Goal: Task Accomplishment & Management: Manage account settings

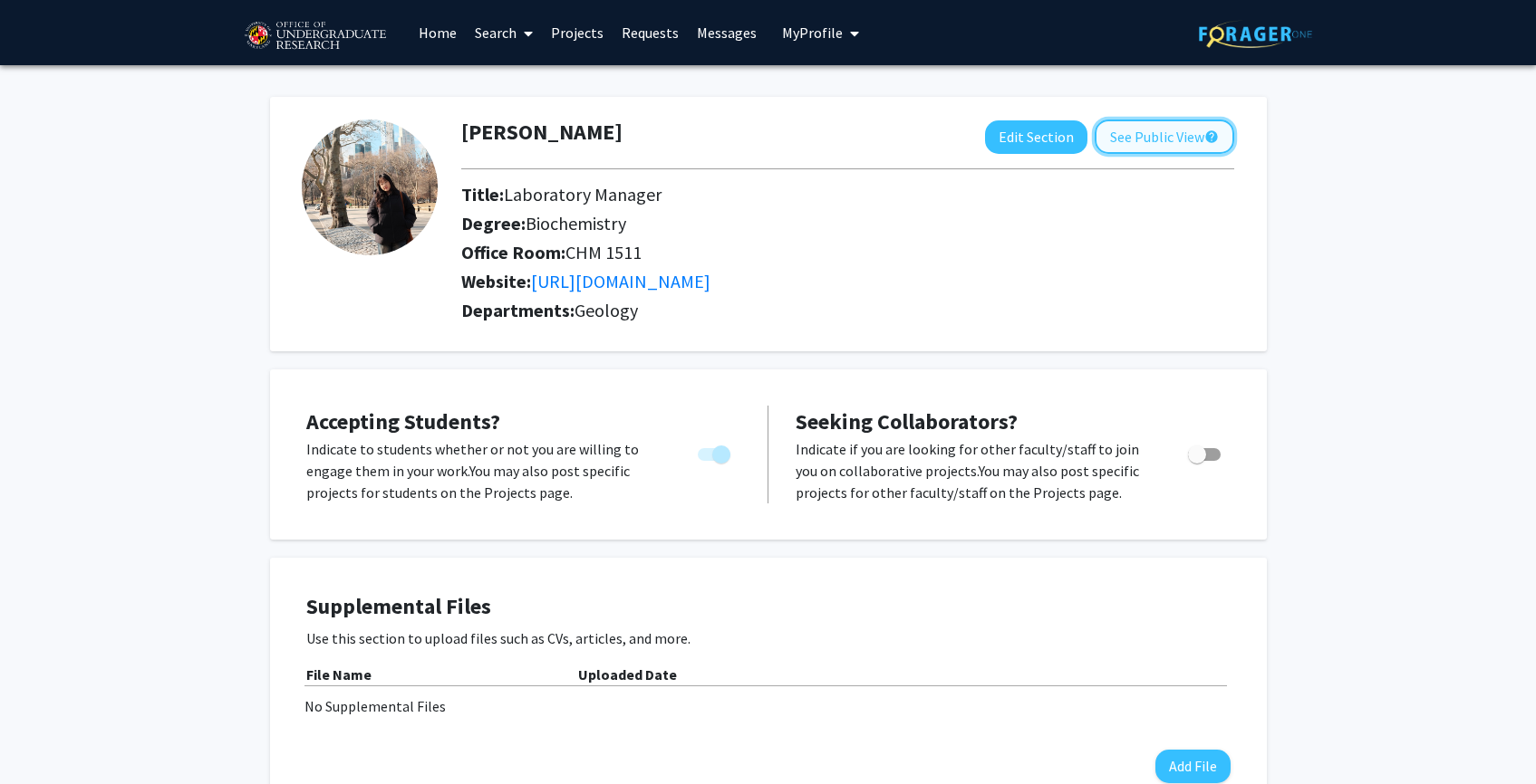
click at [1165, 128] on button "See Public View help" at bounding box center [1165, 137] width 140 height 34
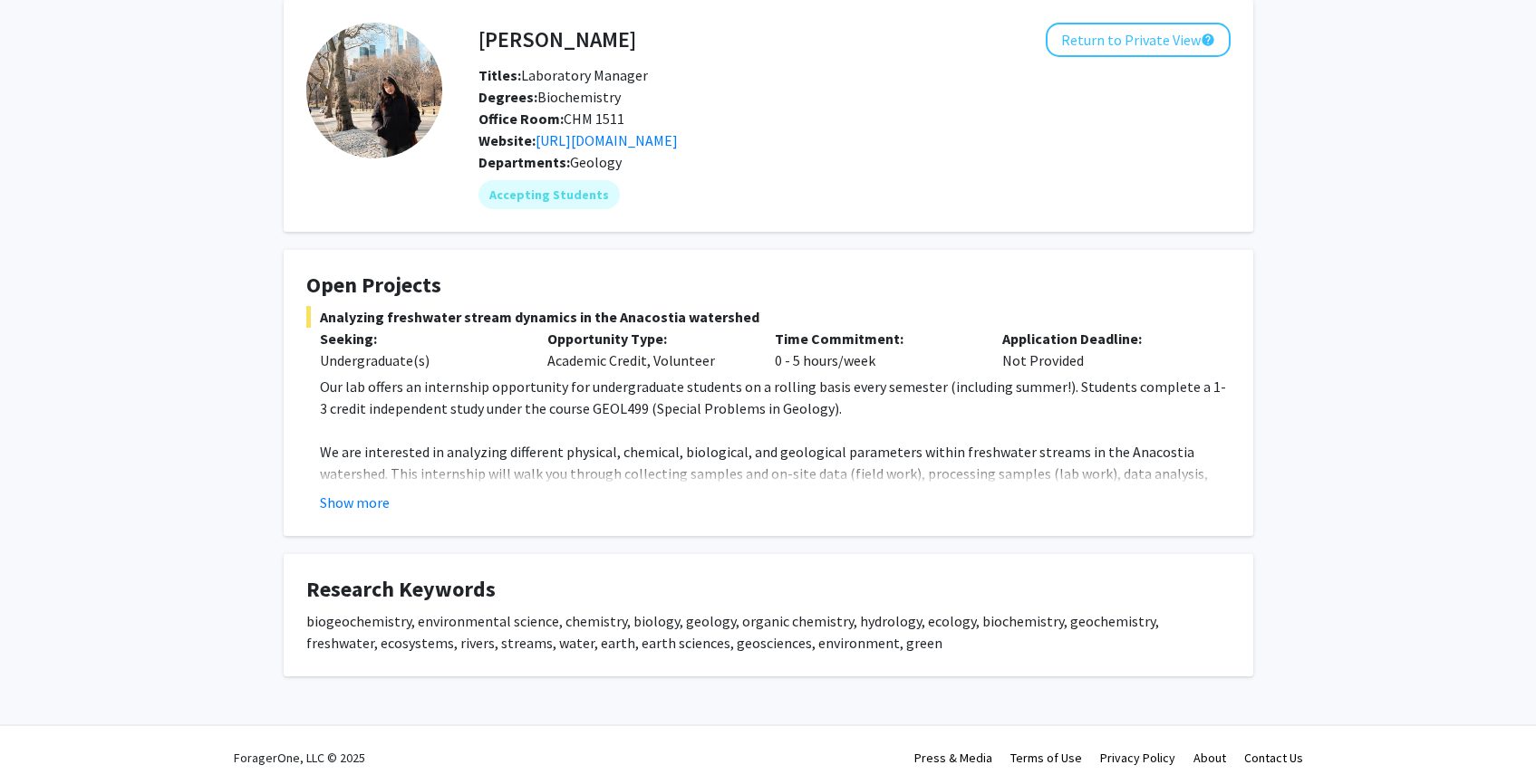
scroll to position [84, 0]
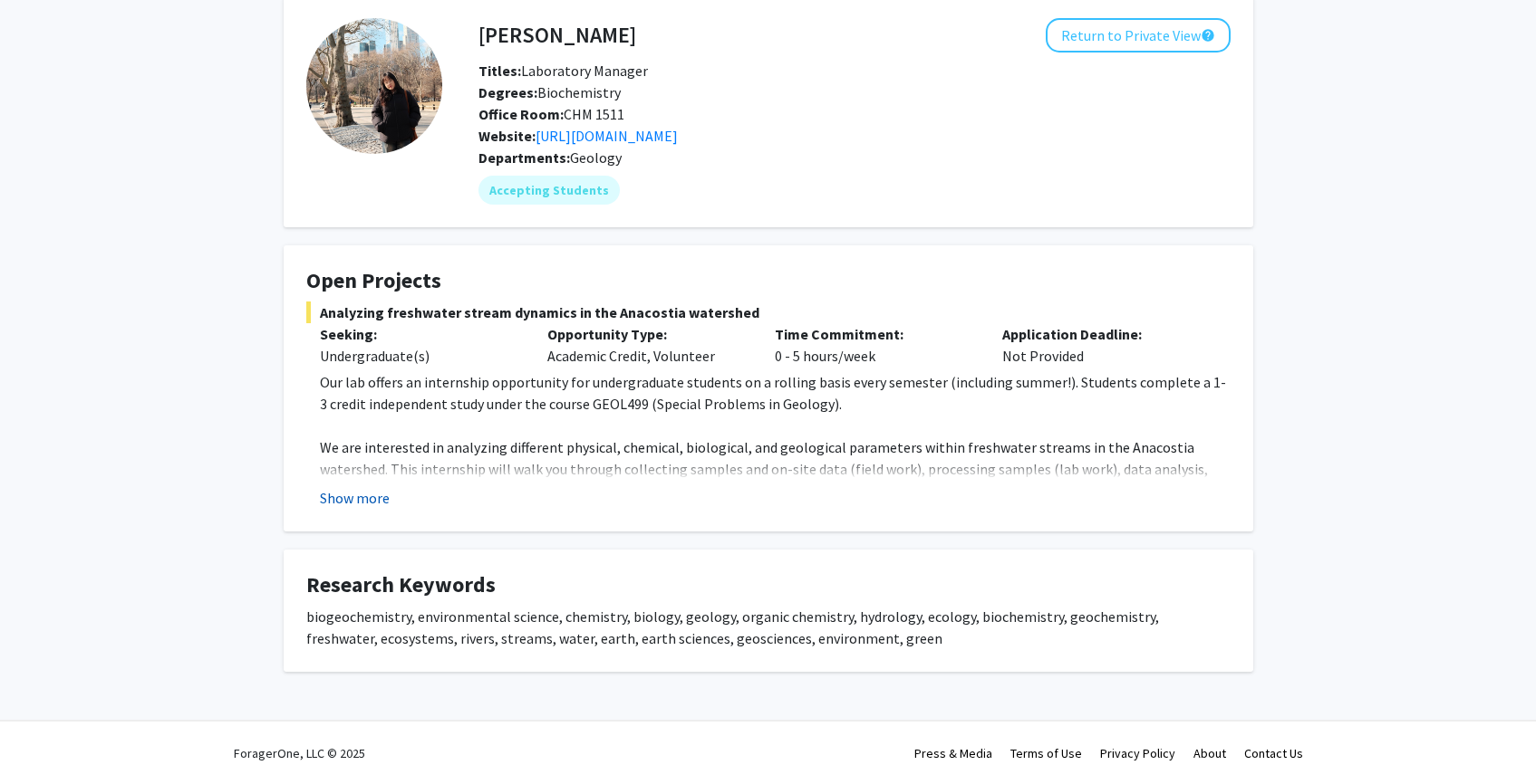
click at [329, 493] on button "Show more" at bounding box center [354, 498] width 70 height 22
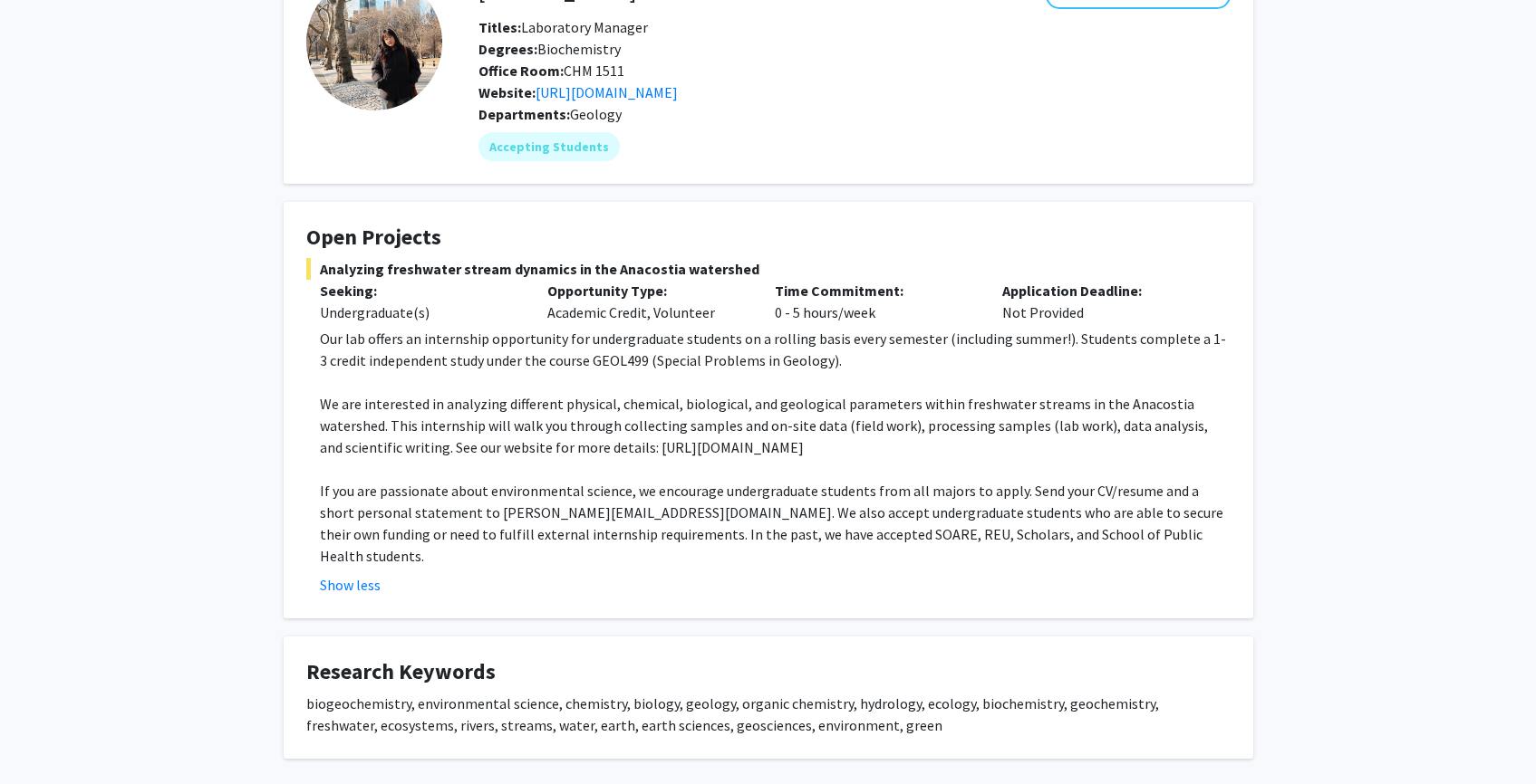
scroll to position [0, 0]
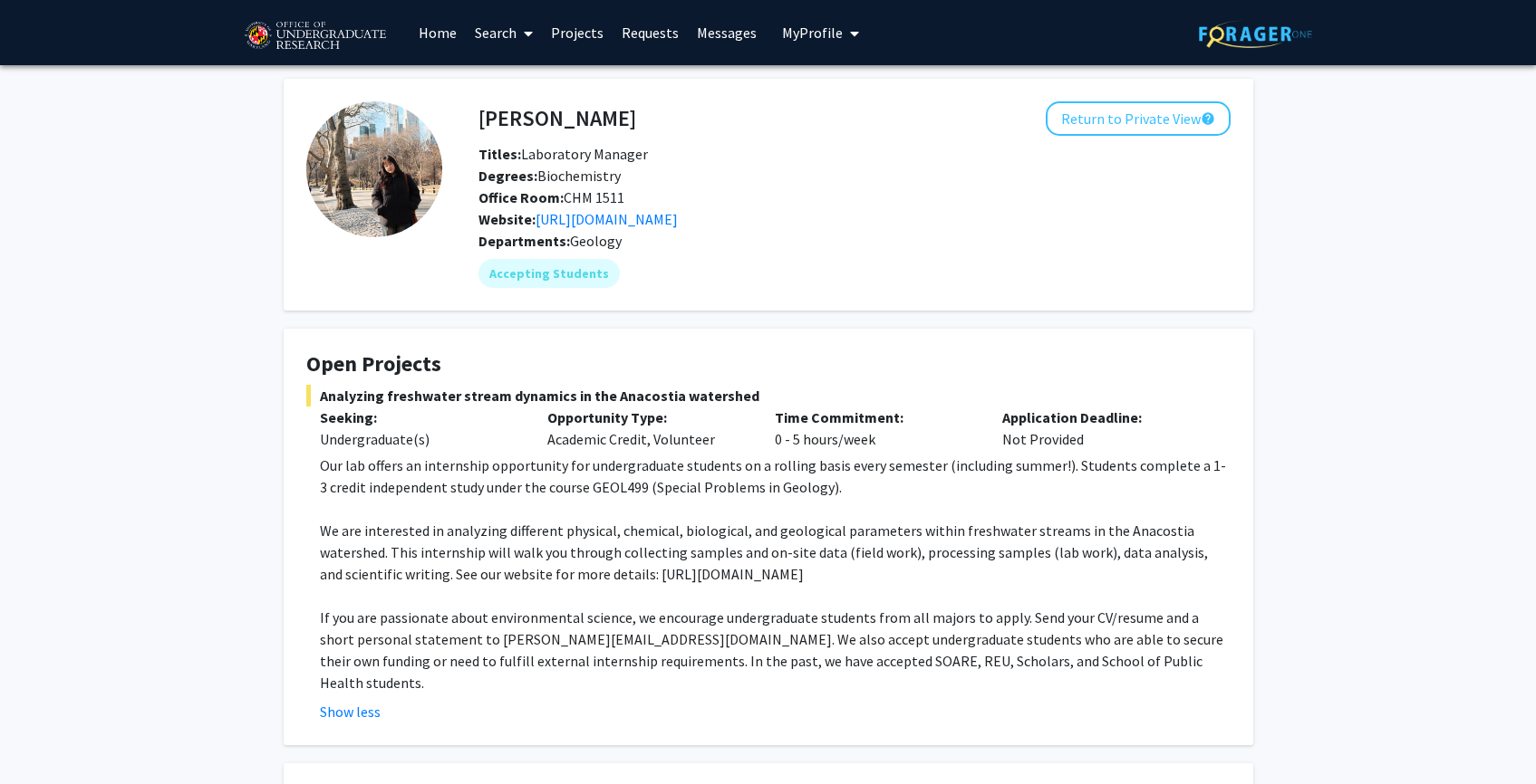
click at [585, 22] on link "Projects" at bounding box center [577, 32] width 71 height 64
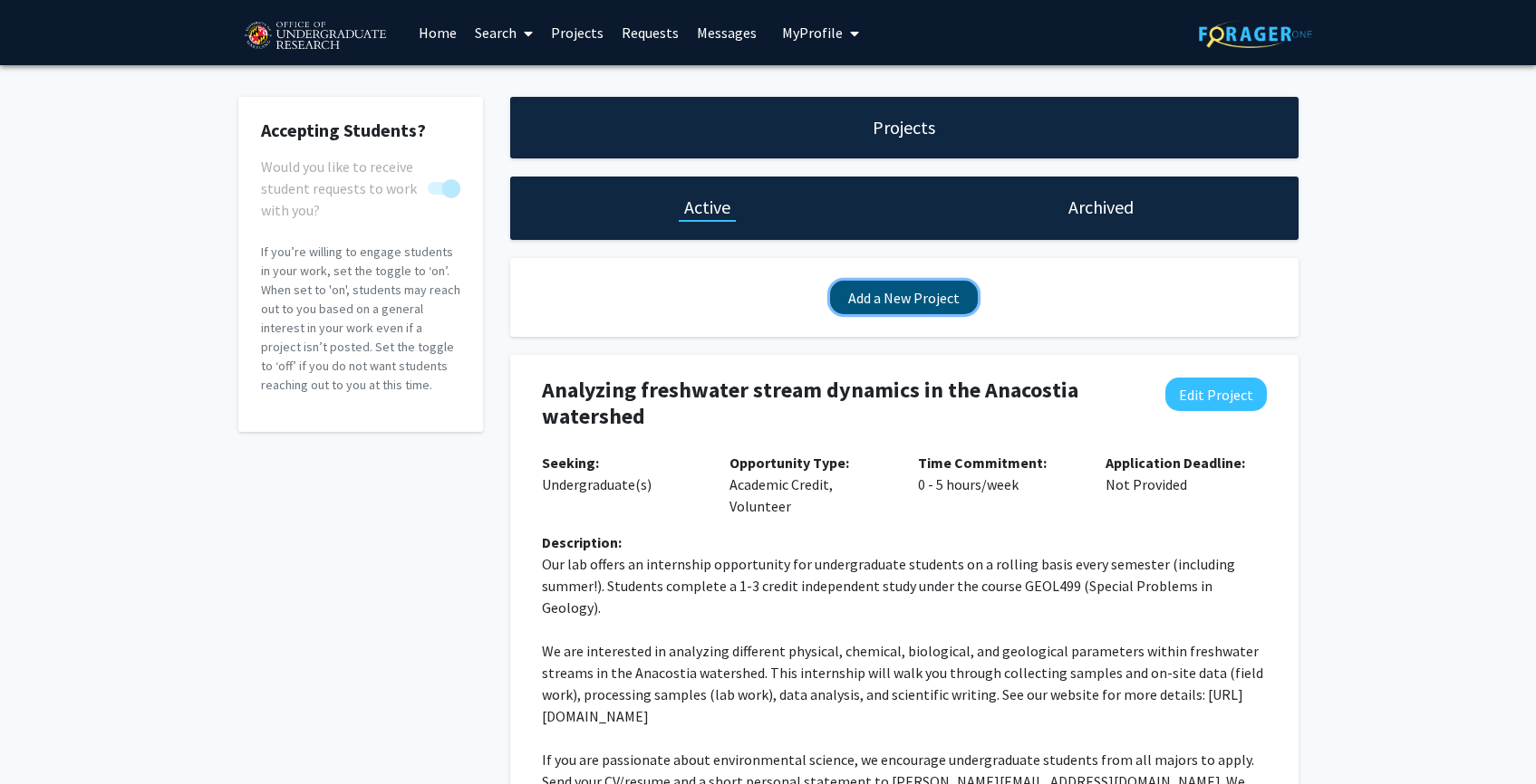
click at [931, 285] on button "Add a New Project" at bounding box center [903, 298] width 147 height 33
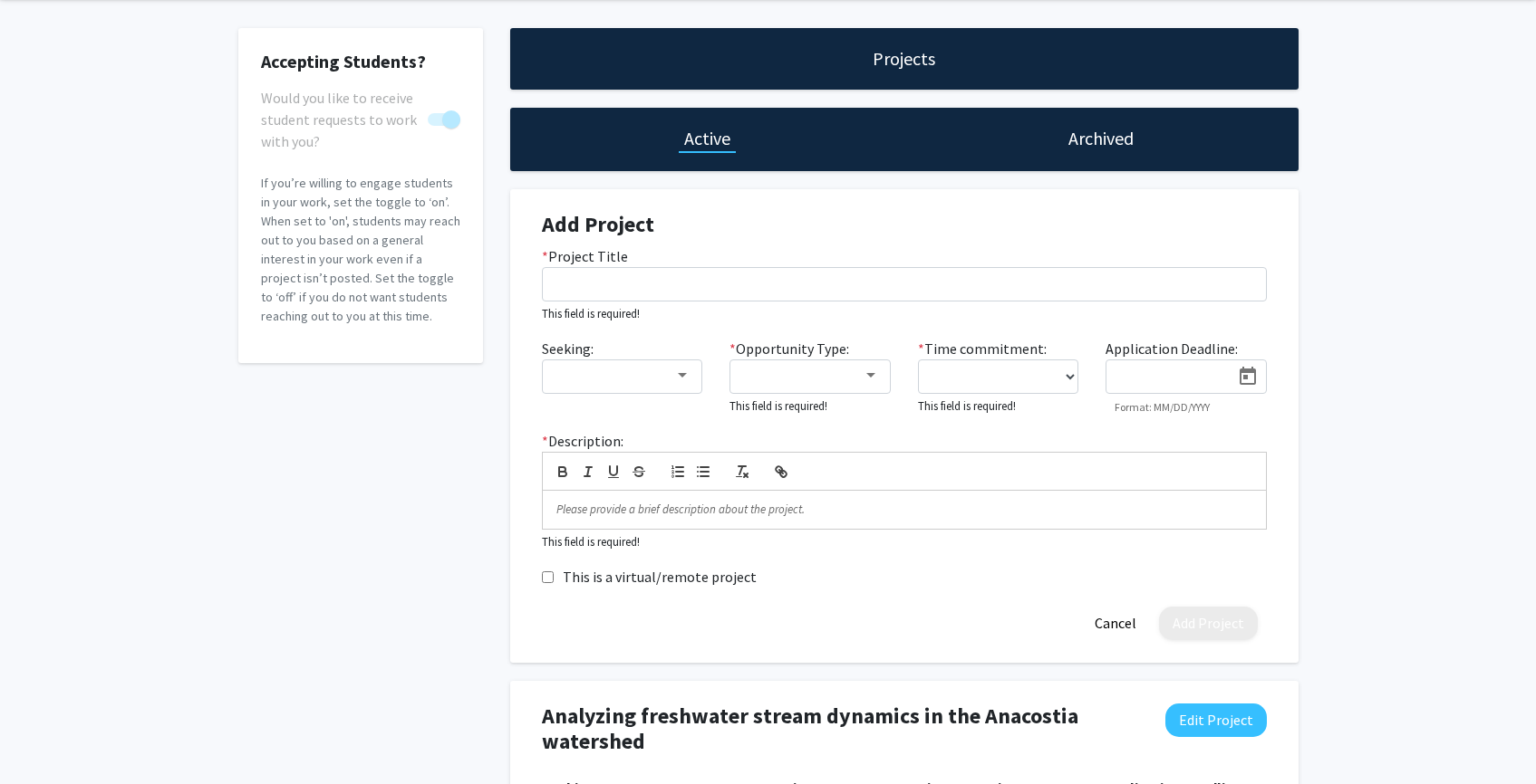
scroll to position [332, 0]
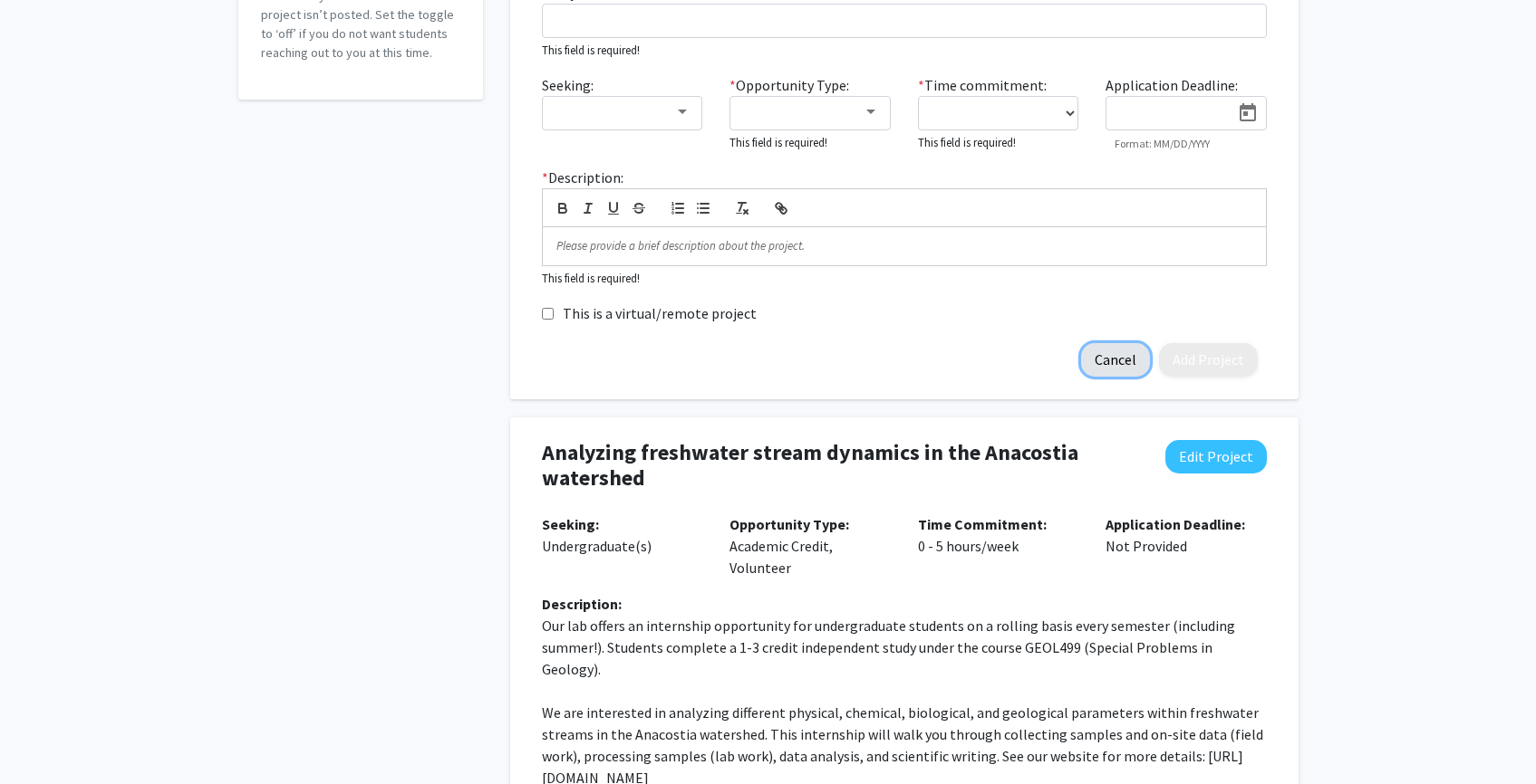
click at [1104, 371] on button "Cancel" at bounding box center [1115, 360] width 69 height 33
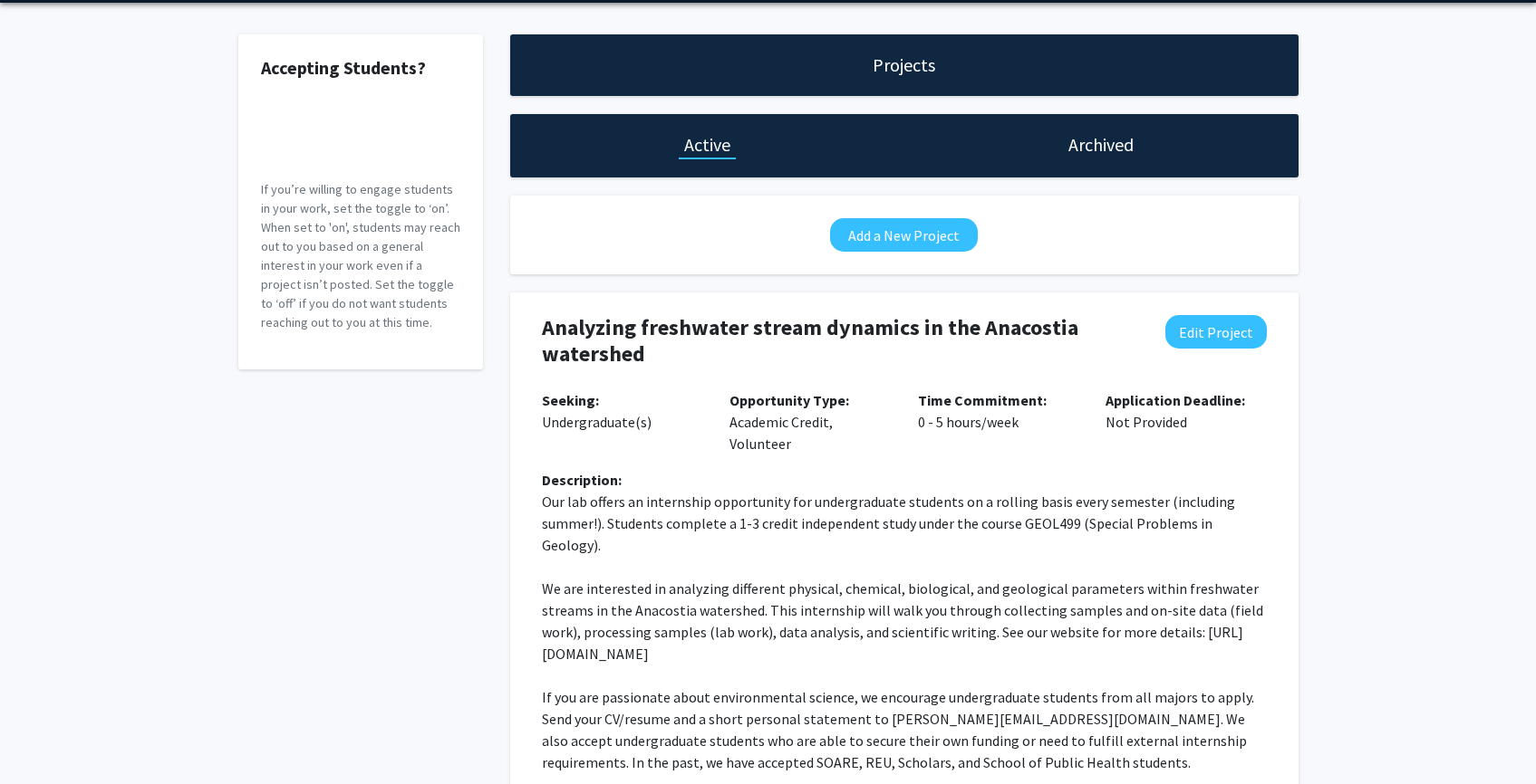
scroll to position [61, 0]
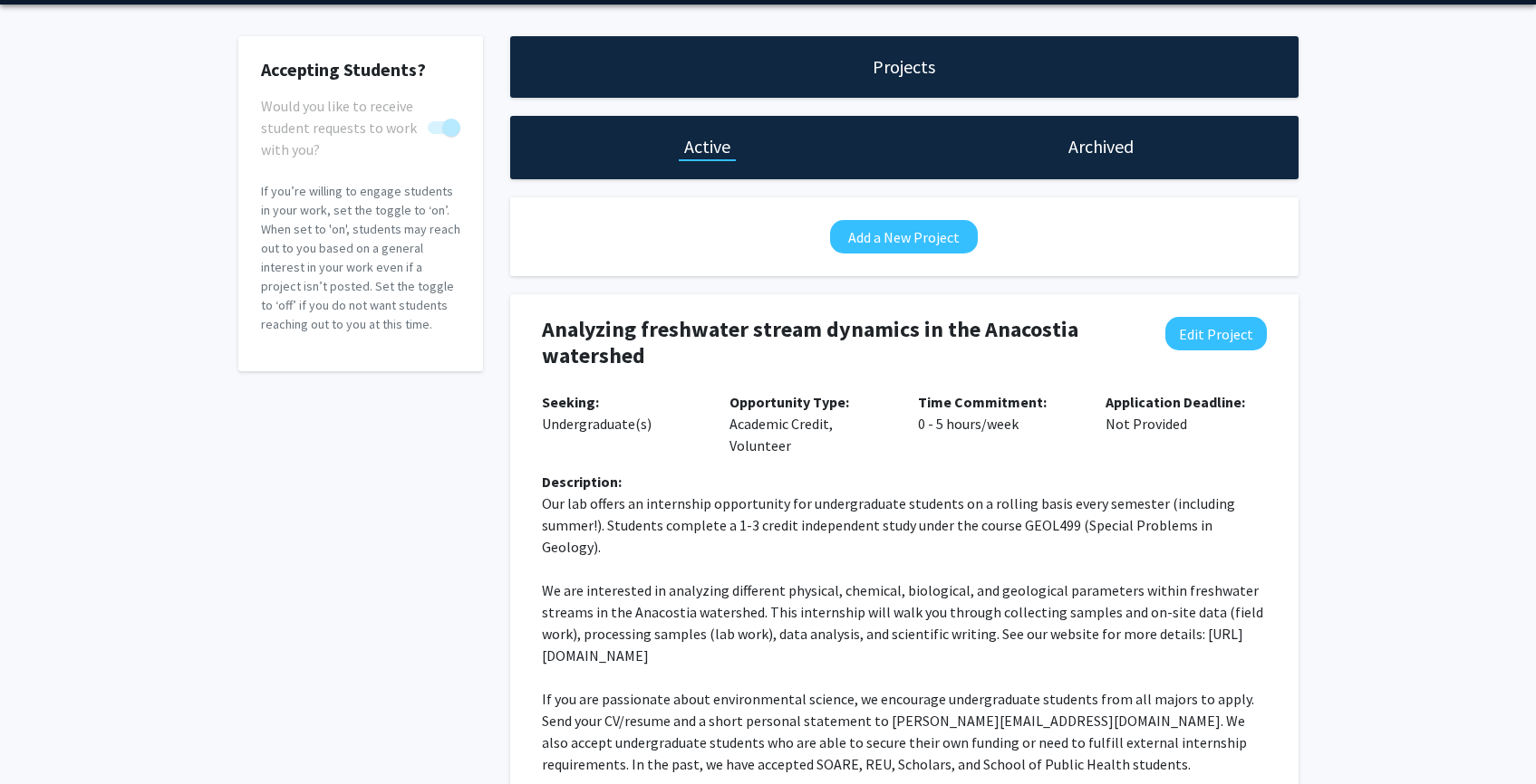
click at [1088, 146] on h1 "Archived" at bounding box center [1101, 146] width 65 height 26
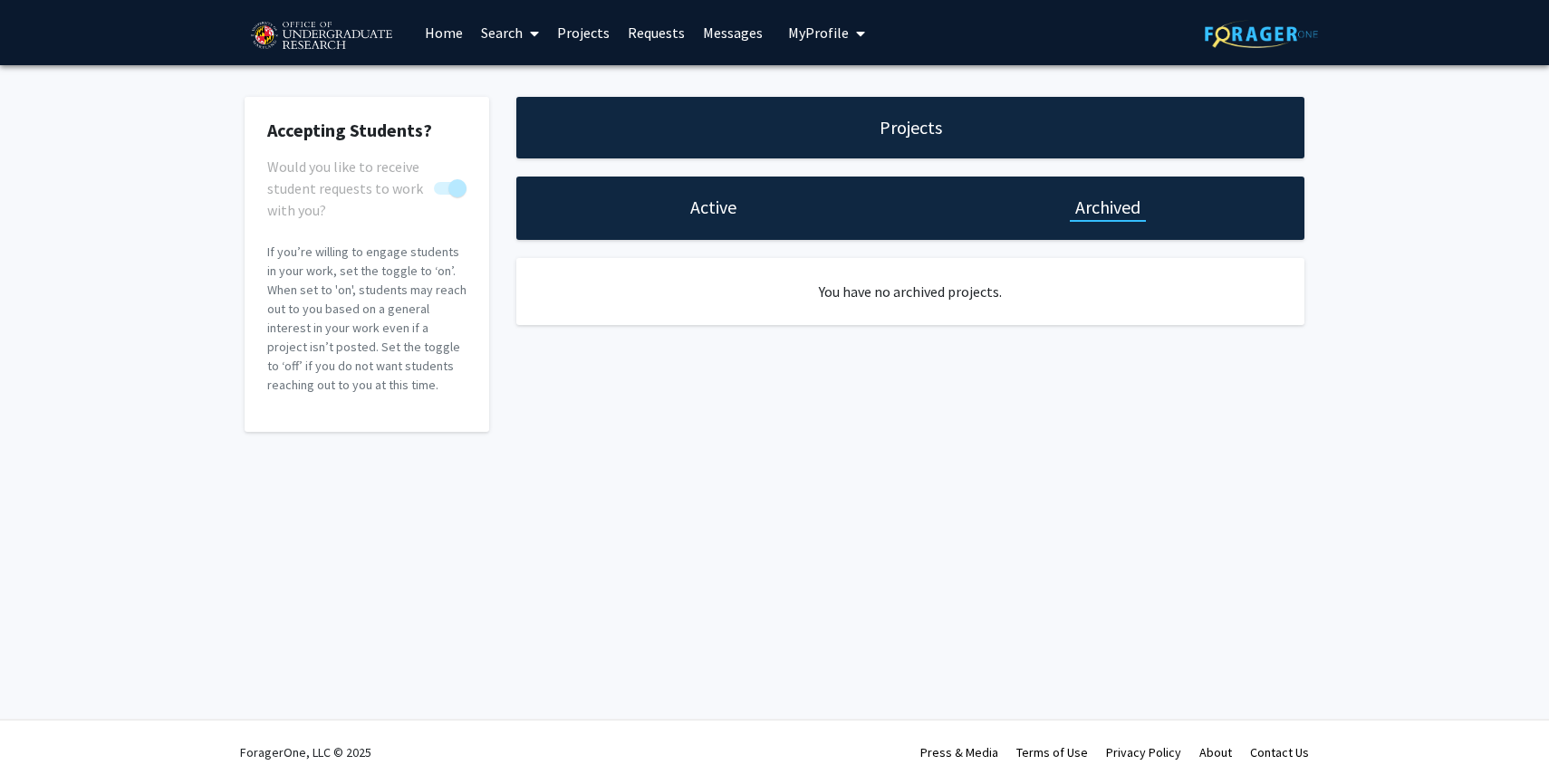
click at [723, 186] on div "Active" at bounding box center [713, 208] width 394 height 64
click at [720, 203] on h1 "Active" at bounding box center [713, 207] width 46 height 26
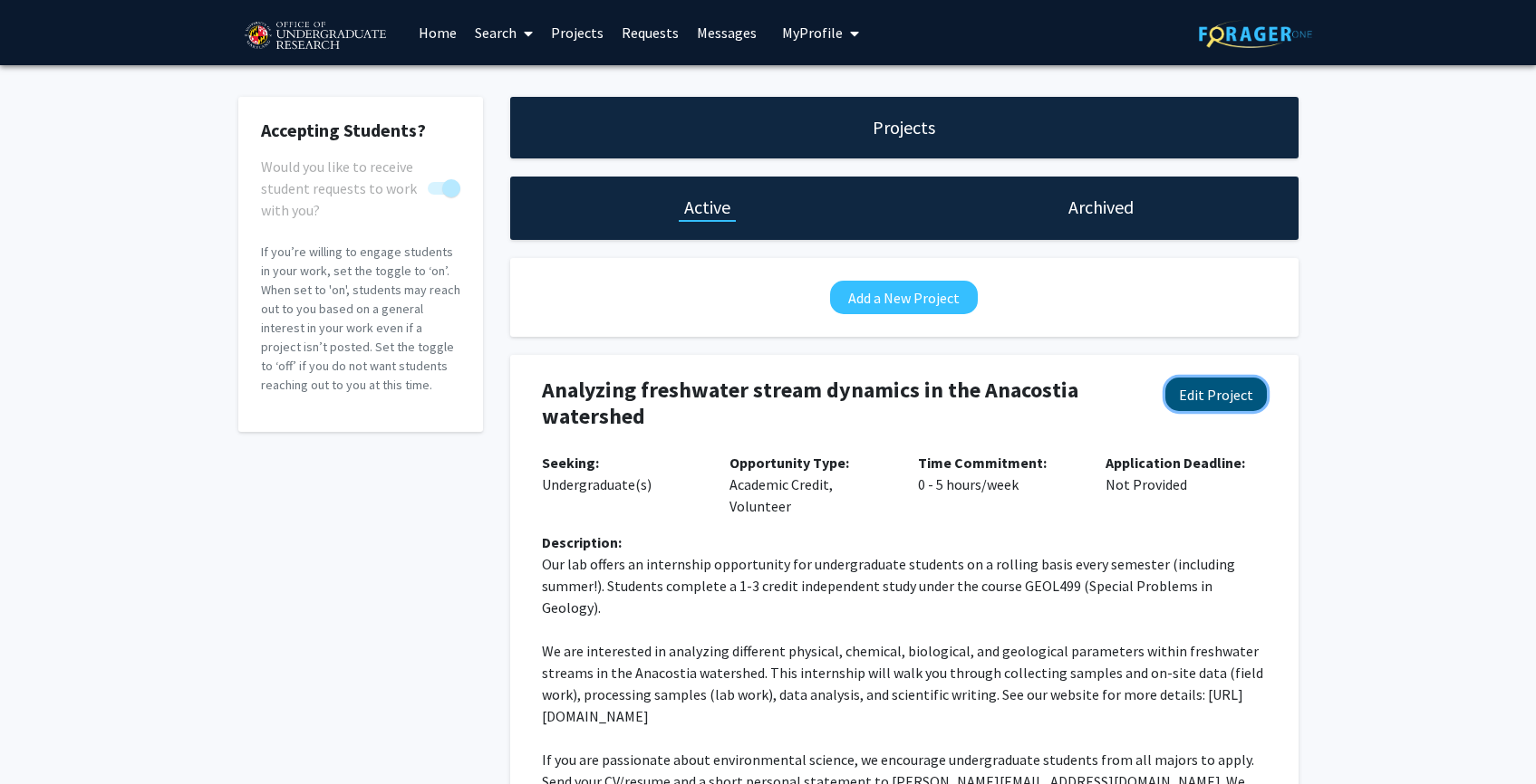
click at [1206, 392] on button "Edit Project" at bounding box center [1216, 394] width 101 height 33
select select "0 - 5"
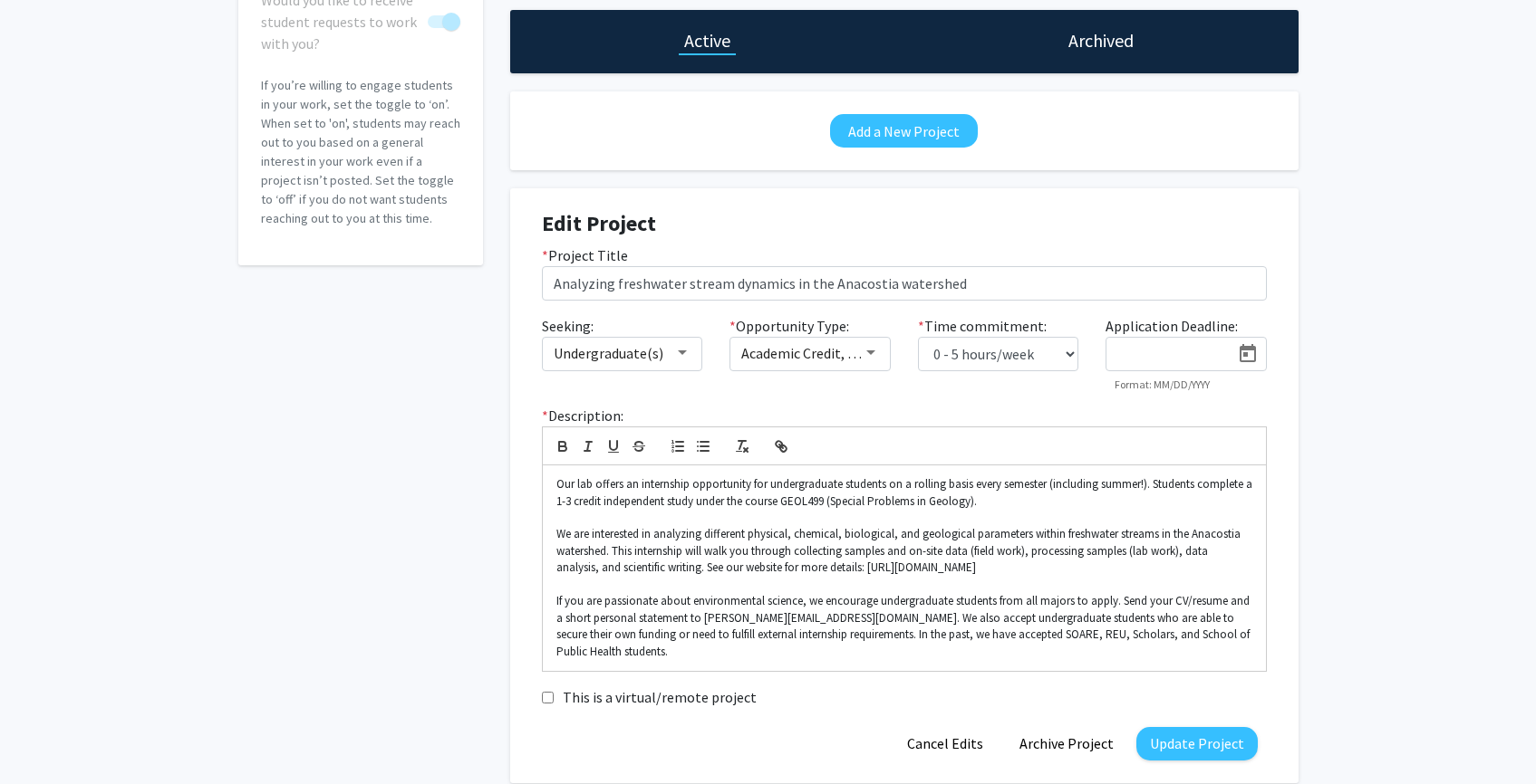
scroll to position [245, 0]
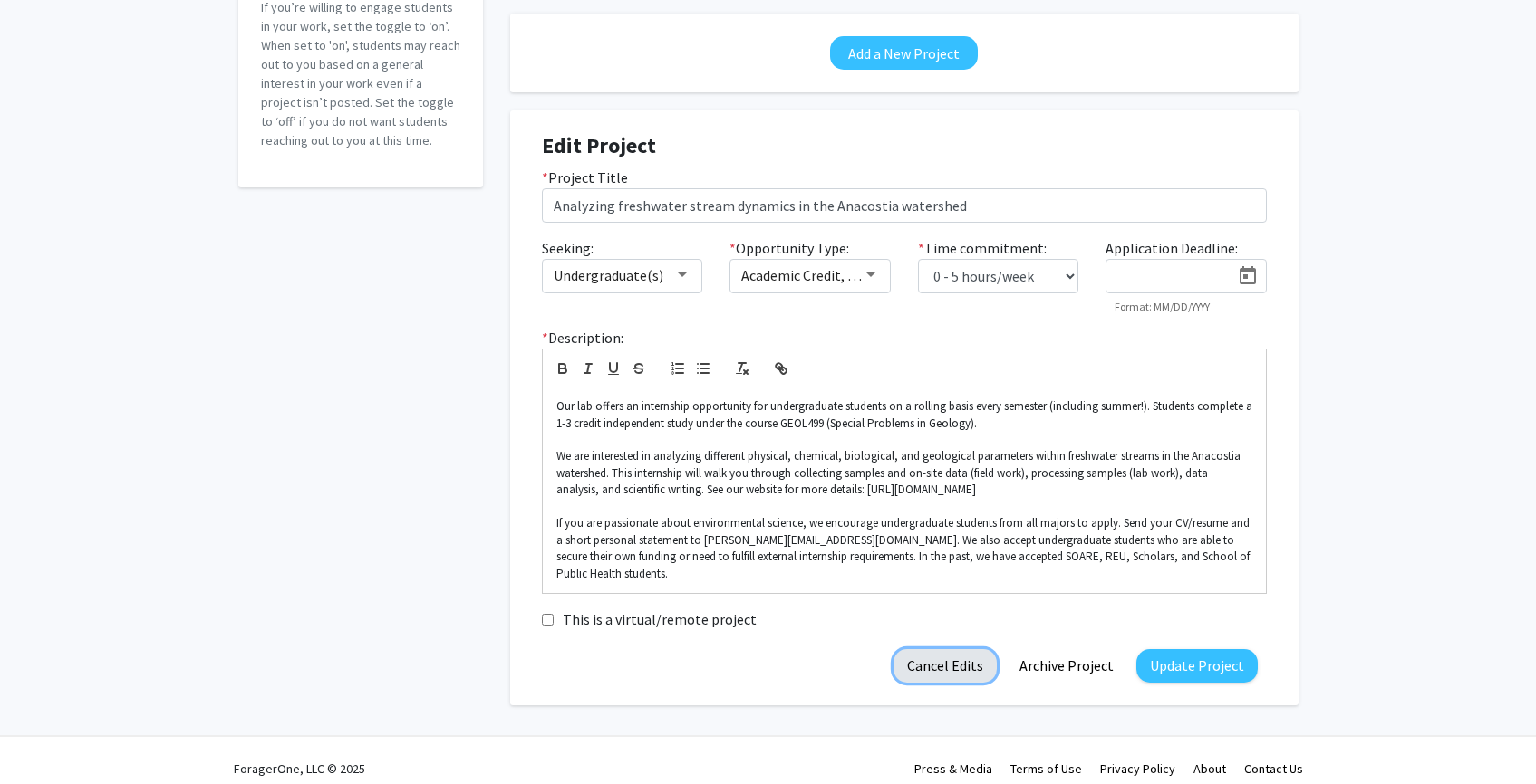
click at [946, 649] on button "Cancel Edits" at bounding box center [944, 666] width 103 height 33
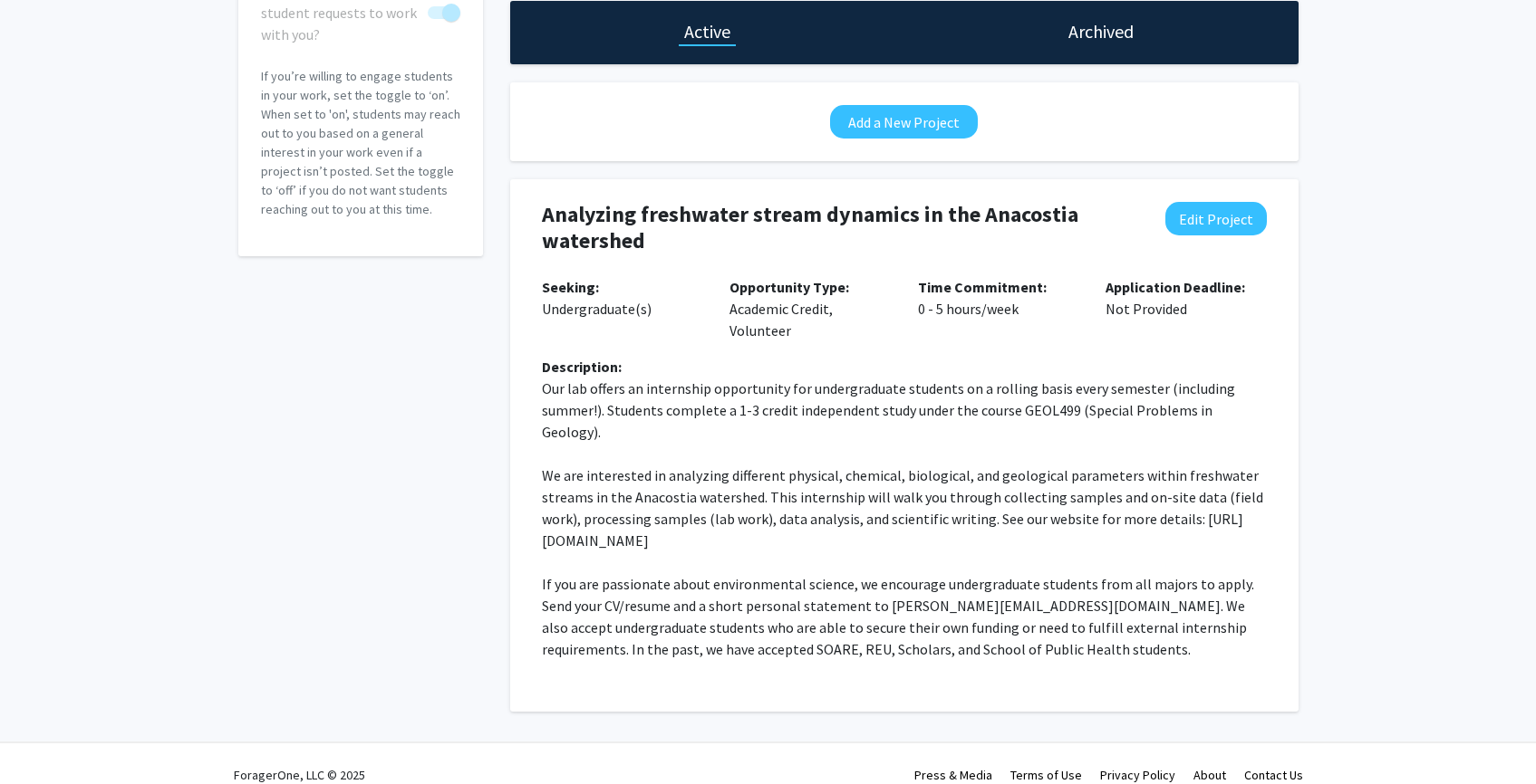
scroll to position [28, 0]
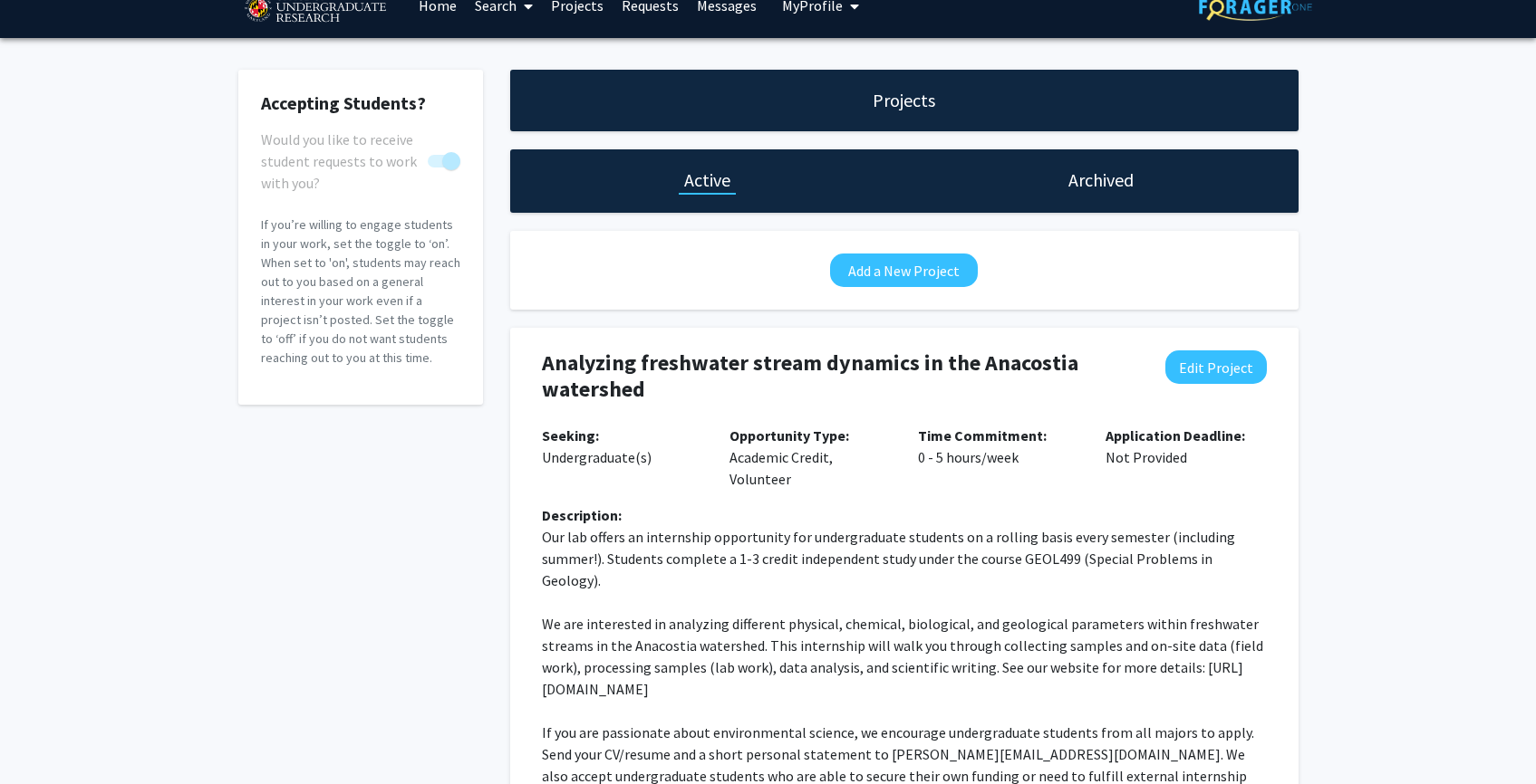
click at [426, 6] on link "Home" at bounding box center [437, 5] width 56 height 64
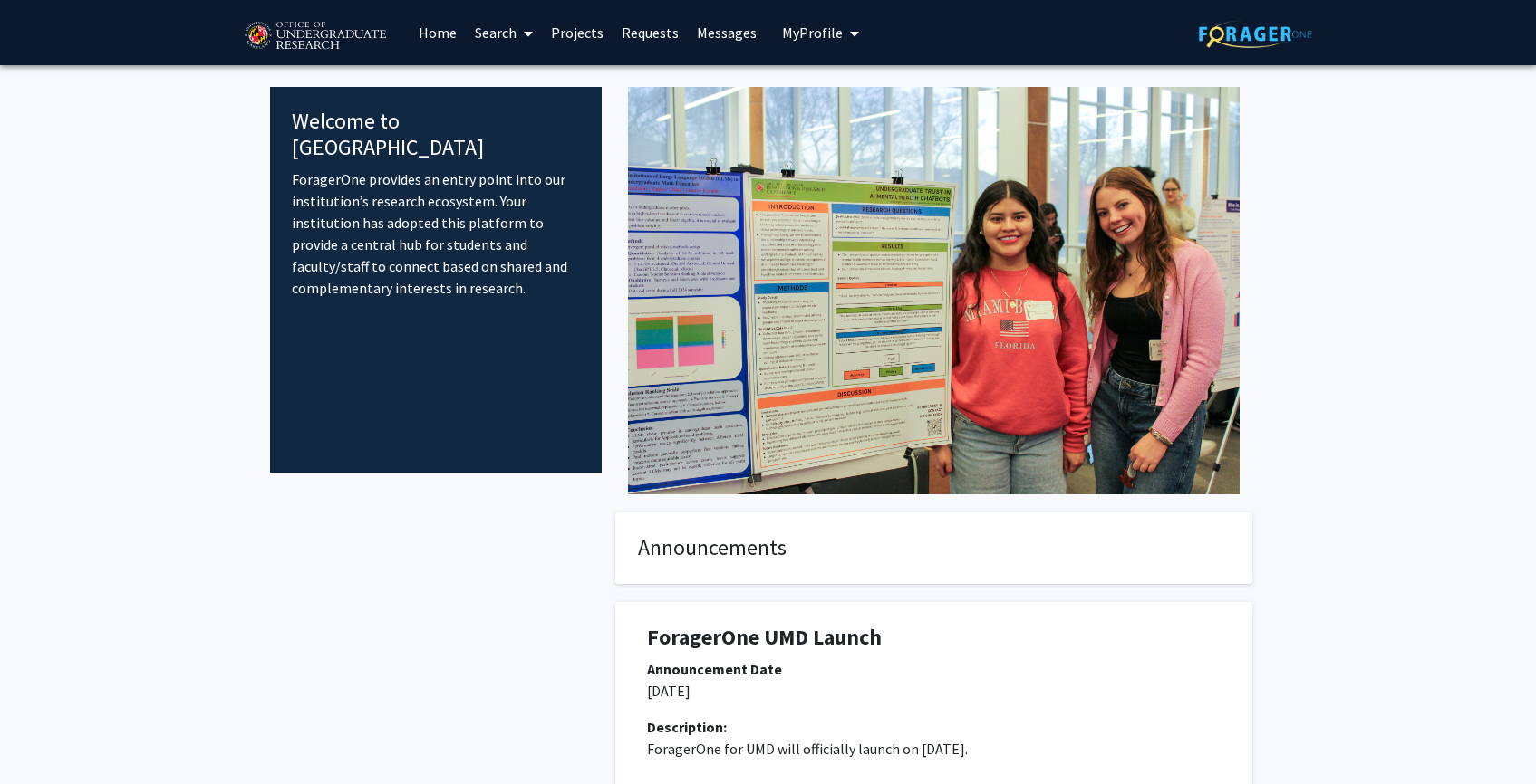
click at [650, 35] on link "Requests" at bounding box center [650, 32] width 76 height 64
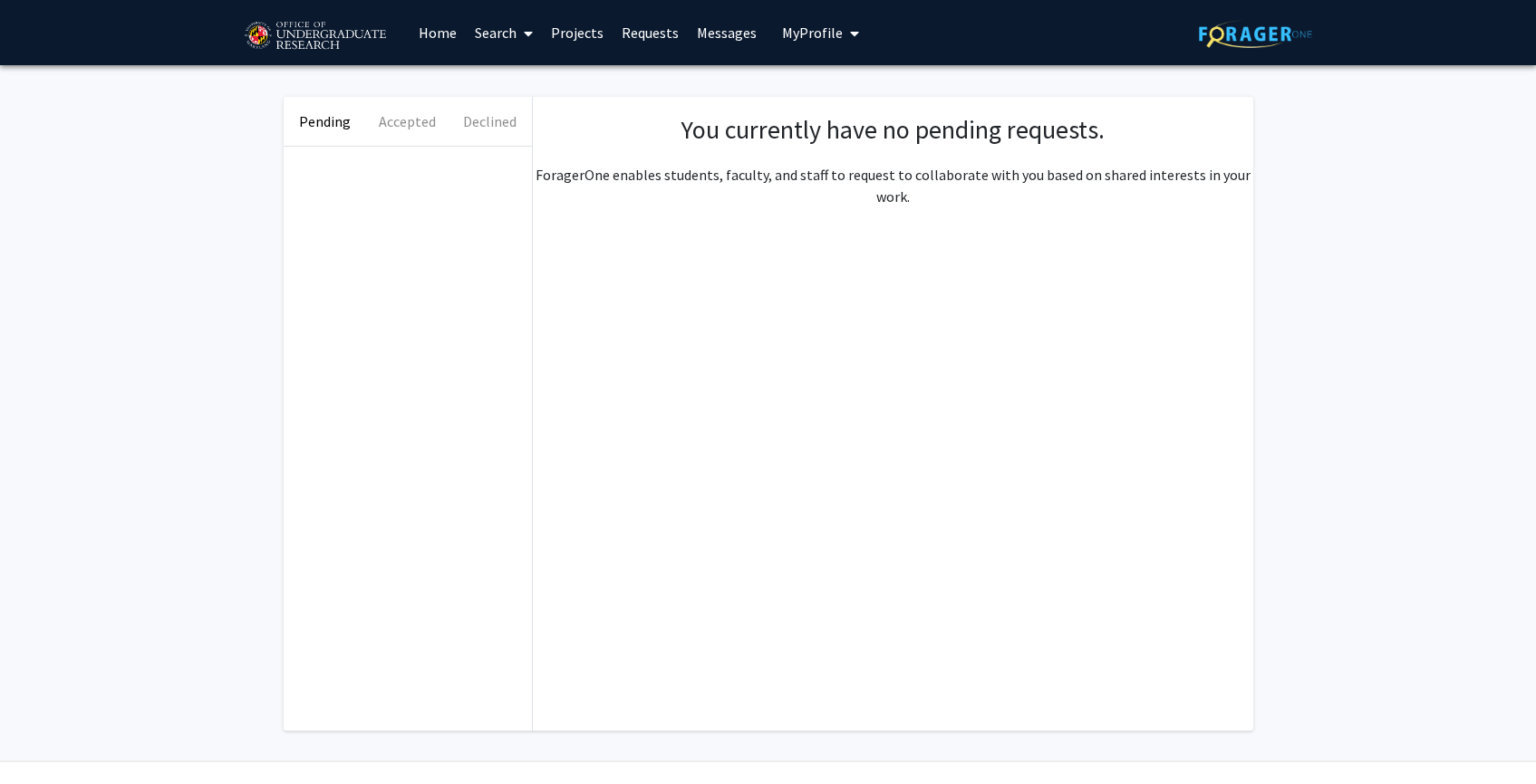
click at [811, 28] on span "My Profile" at bounding box center [813, 32] width 61 height 18
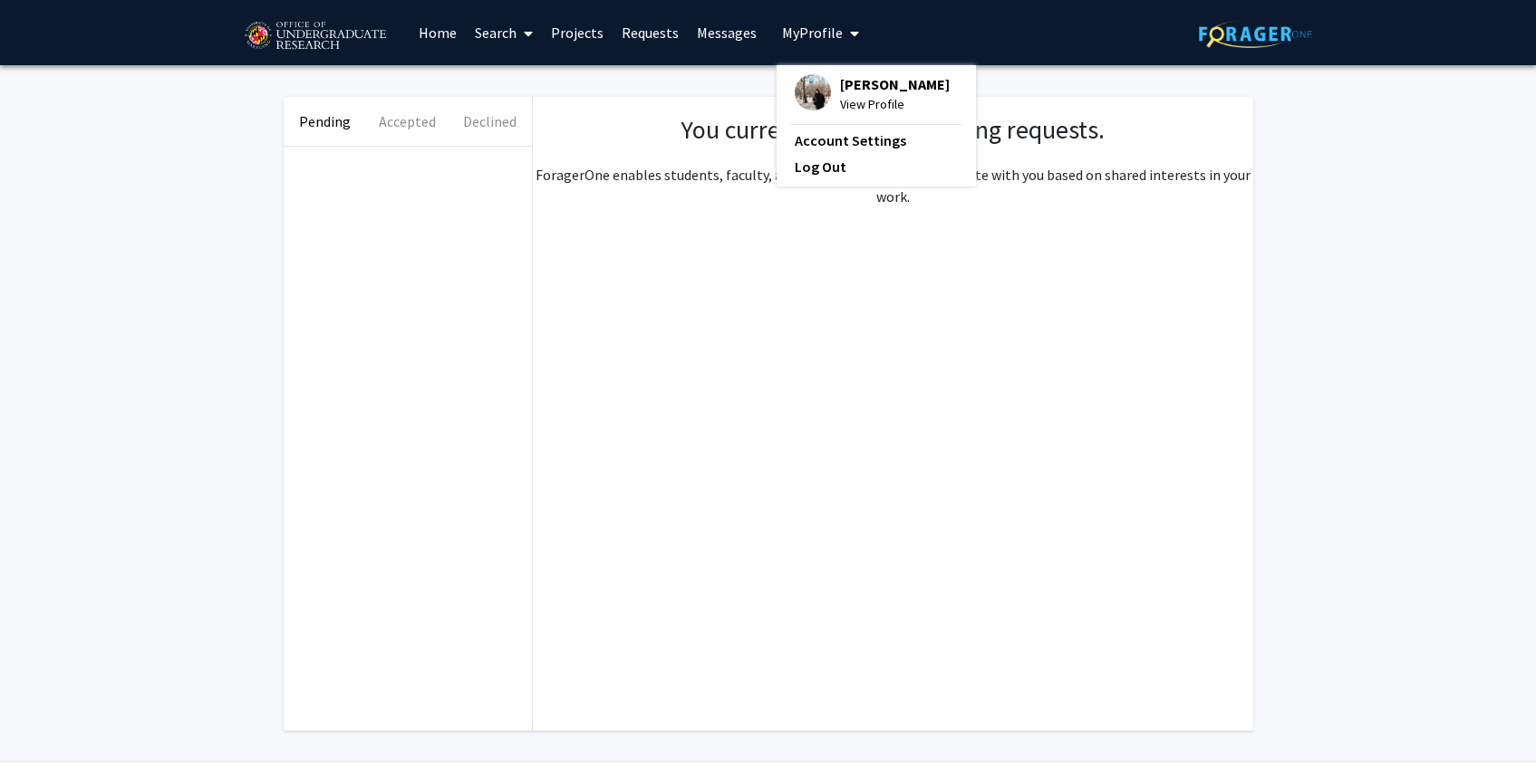
click at [804, 90] on img at bounding box center [813, 92] width 36 height 36
